Goal: Check status

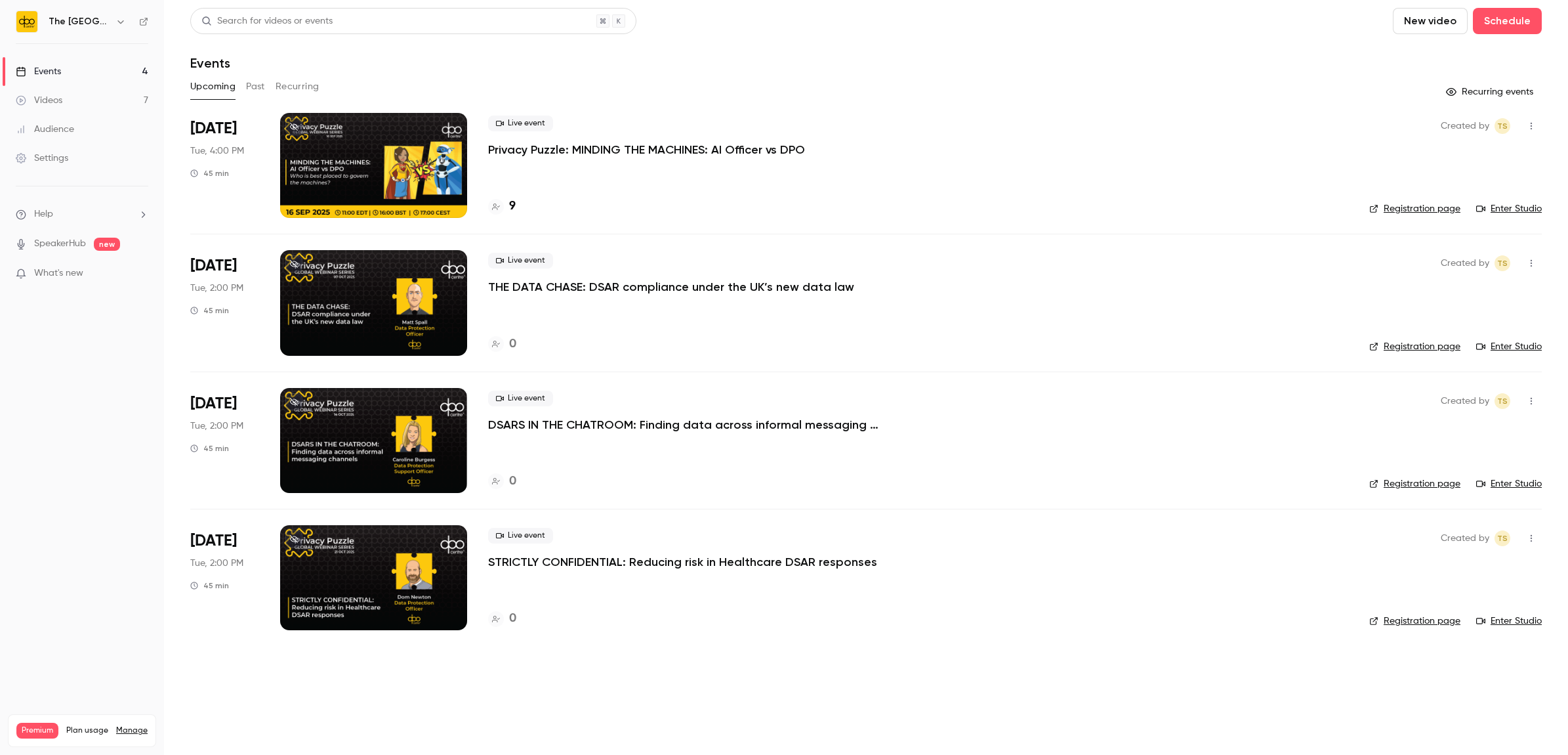
click at [561, 142] on p "Privacy Puzzle: MINDING THE MACHINES: AI Officer vs DPO" at bounding box center [646, 150] width 317 height 16
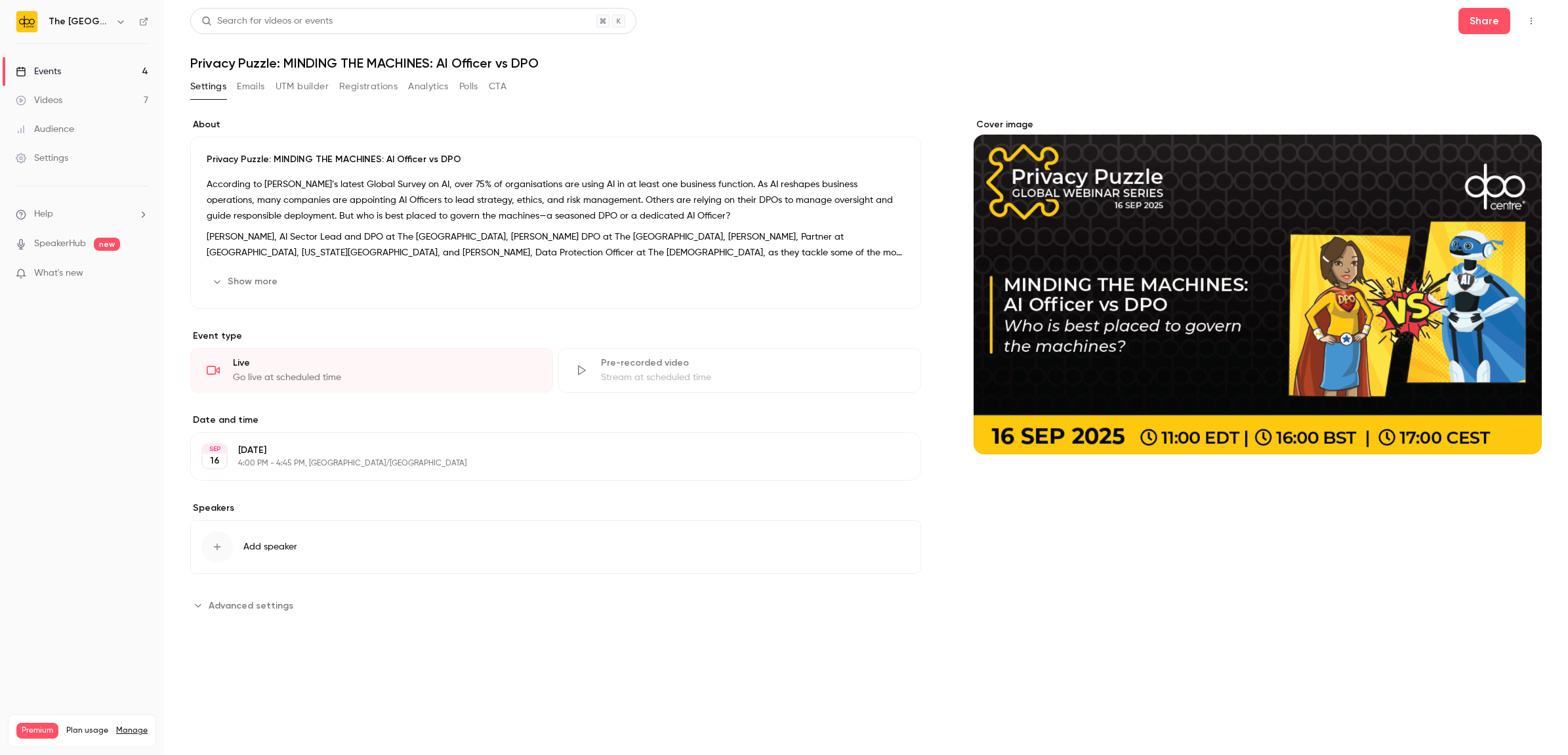
click at [359, 92] on button "Registrations" at bounding box center [368, 87] width 58 height 21
